Goal: Book appointment/travel/reservation

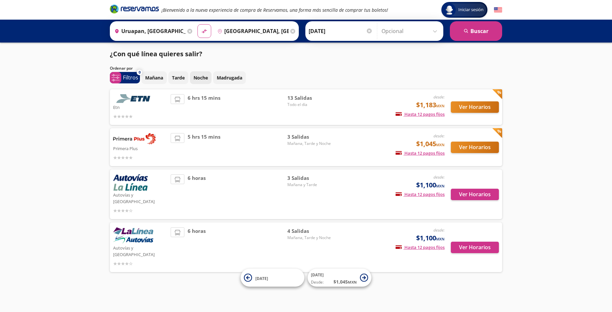
click at [206, 77] on p "Noche" at bounding box center [201, 77] width 14 height 7
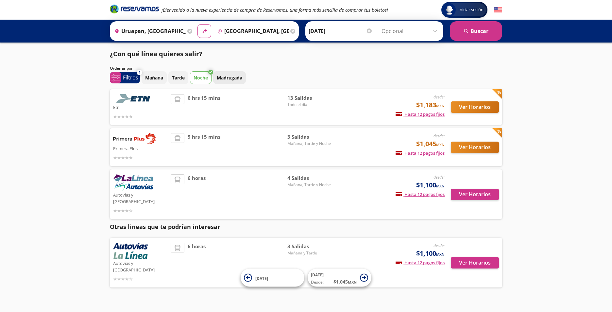
click at [226, 76] on p "Madrugada" at bounding box center [229, 77] width 25 height 7
click at [205, 76] on p "Noche" at bounding box center [201, 77] width 14 height 7
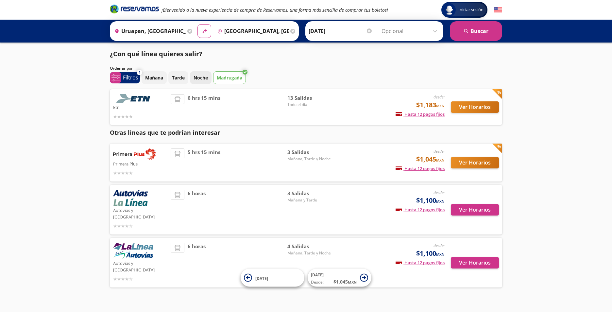
click at [206, 76] on p "Noche" at bounding box center [201, 77] width 14 height 7
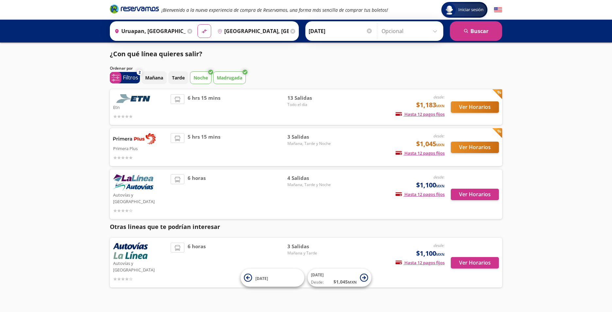
click at [209, 73] on icon at bounding box center [210, 72] width 5 height 5
click at [213, 72] on icon at bounding box center [210, 72] width 5 height 5
click at [211, 73] on icon at bounding box center [210, 72] width 5 height 5
click at [211, 71] on icon at bounding box center [210, 72] width 5 height 5
click at [201, 77] on p "Noche" at bounding box center [201, 77] width 14 height 7
